Goal: Information Seeking & Learning: Learn about a topic

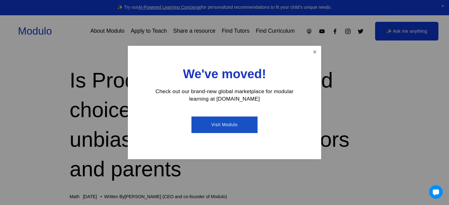
click at [220, 123] on link "Visit Modulo" at bounding box center [224, 124] width 66 height 17
click at [212, 124] on link "Visit Modulo" at bounding box center [224, 124] width 66 height 17
click at [315, 51] on link "Close" at bounding box center [314, 52] width 11 height 11
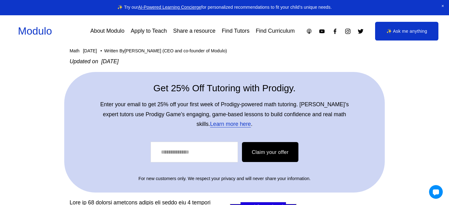
scroll to position [146, 0]
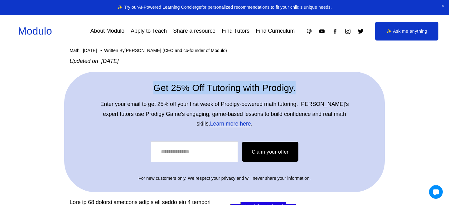
drag, startPoint x: 151, startPoint y: 88, endPoint x: 301, endPoint y: 87, distance: 150.4
click at [301, 87] on h2 "Get 25% Off Tutoring with Prodigy." at bounding box center [224, 87] width 256 height 13
